Goal: Task Accomplishment & Management: Manage account settings

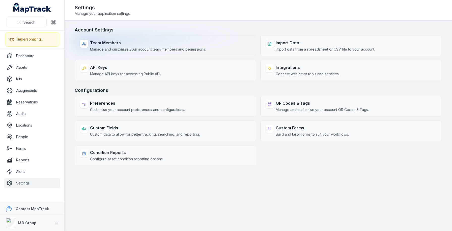
click at [100, 43] on strong "Team Members" at bounding box center [148, 43] width 116 height 6
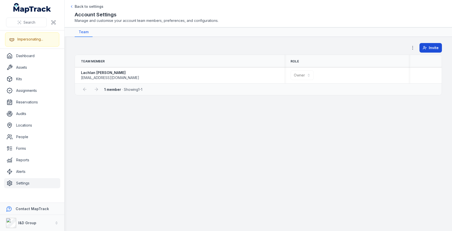
click at [433, 45] on button "Invite" at bounding box center [430, 48] width 22 height 10
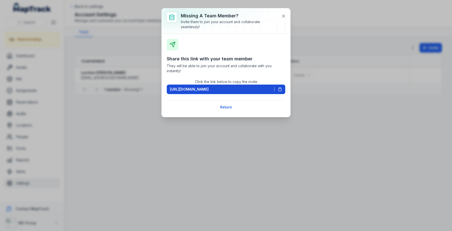
click at [197, 91] on span "[URL][DOMAIN_NAME]" at bounding box center [189, 89] width 39 height 5
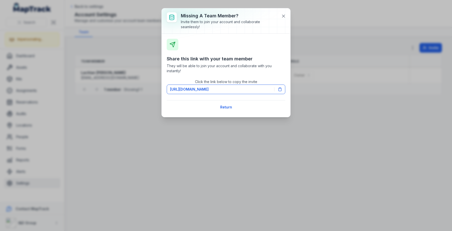
click at [287, 12] on div at bounding box center [226, 20] width 129 height 25
click at [282, 16] on icon at bounding box center [283, 16] width 5 height 5
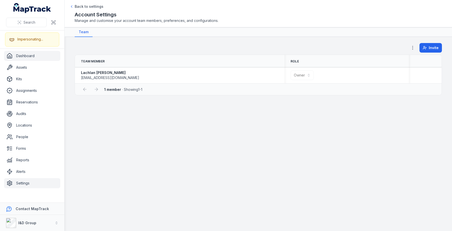
click at [29, 53] on link "Dashboard" at bounding box center [32, 56] width 56 height 10
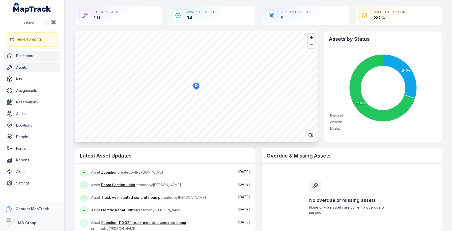
click at [21, 68] on link "Assets" at bounding box center [32, 68] width 56 height 10
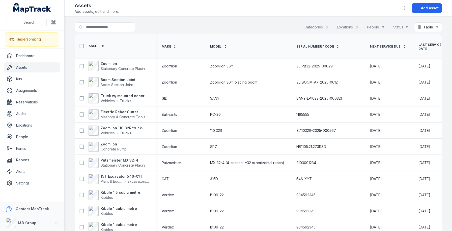
scroll to position [71, 0]
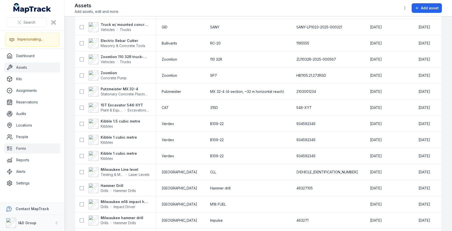
click at [29, 151] on link "Forms" at bounding box center [32, 149] width 56 height 10
